Goal: Task Accomplishment & Management: Use online tool/utility

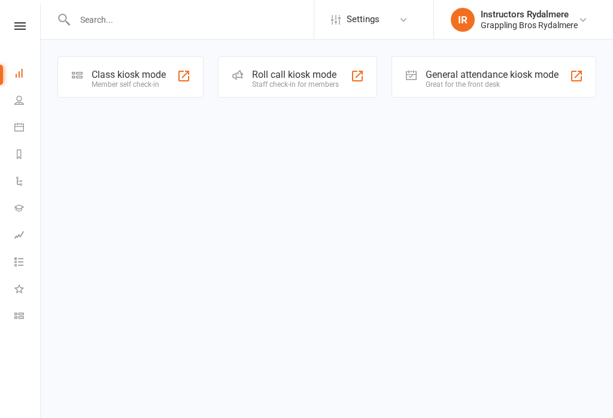
click at [140, 86] on div "Member self check-in" at bounding box center [129, 84] width 74 height 8
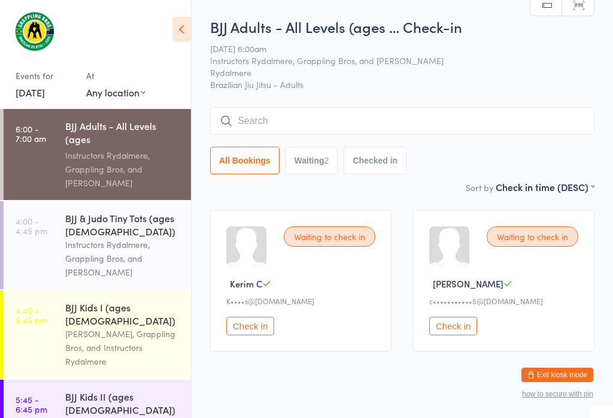
click at [442, 111] on input "search" at bounding box center [402, 121] width 384 height 28
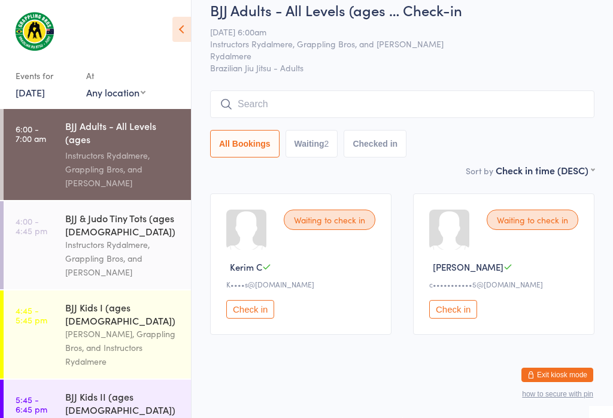
scroll to position [108, 0]
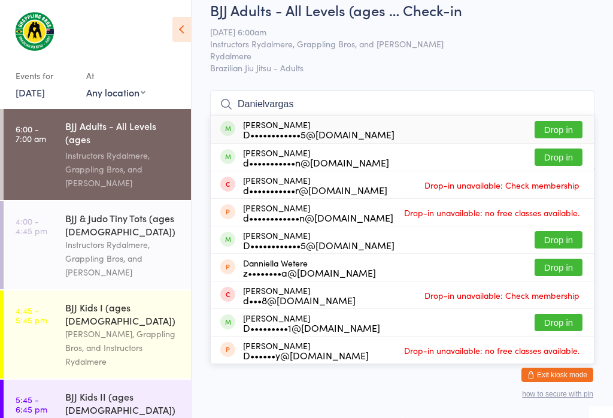
type input "Danielvargas"
click at [560, 121] on button "Drop in" at bounding box center [559, 129] width 48 height 17
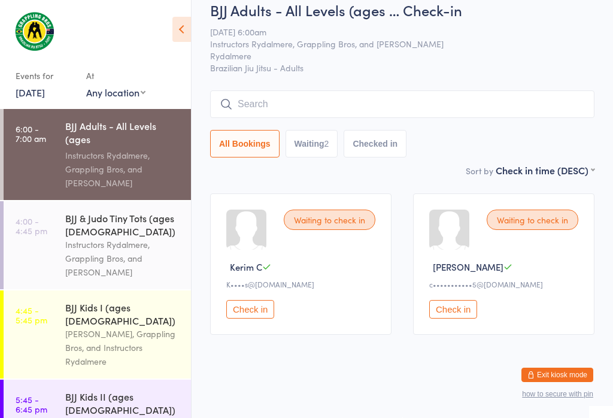
scroll to position [28, 0]
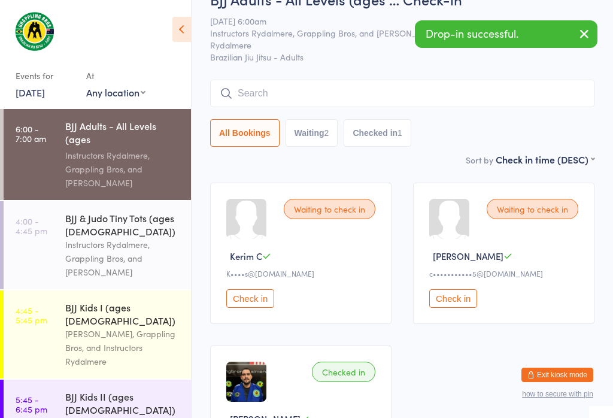
click at [477, 89] on input "search" at bounding box center [402, 94] width 384 height 28
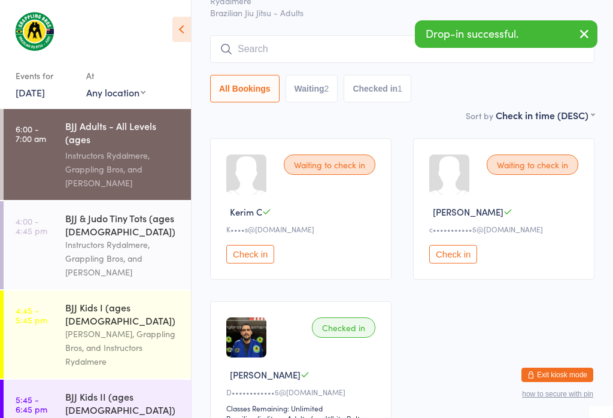
scroll to position [108, 0]
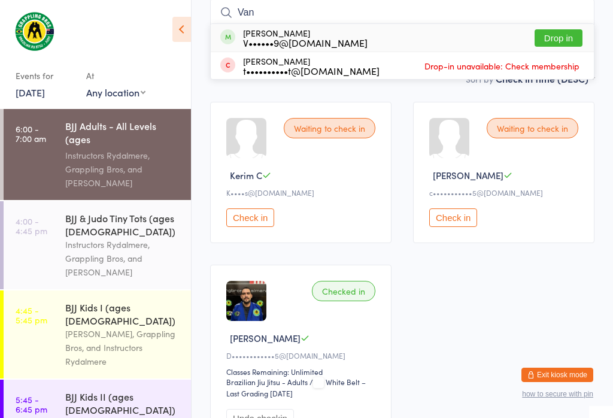
type input "Van"
click at [569, 35] on button "Drop in" at bounding box center [559, 37] width 48 height 17
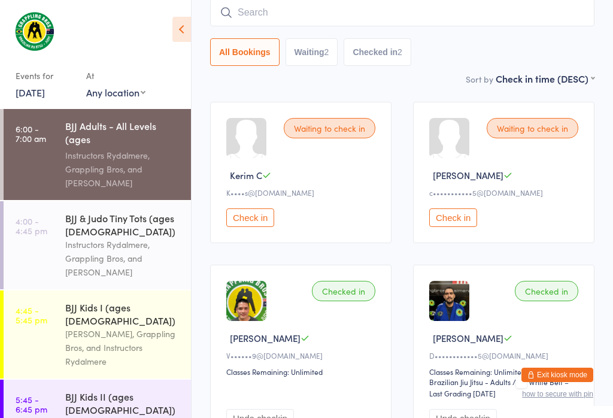
click at [459, 9] on input "search" at bounding box center [402, 13] width 384 height 28
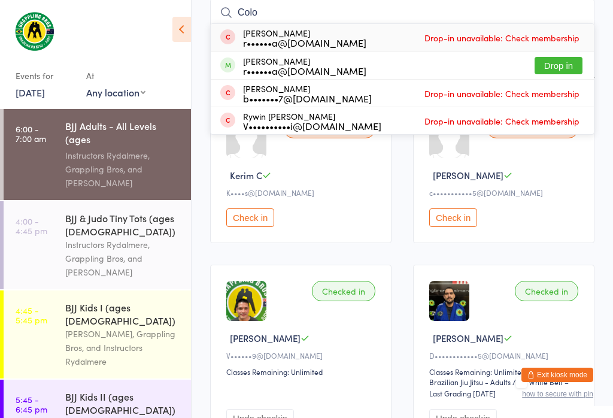
type input "Colo"
click at [559, 62] on button "Drop in" at bounding box center [559, 65] width 48 height 17
